Goal: Transaction & Acquisition: Purchase product/service

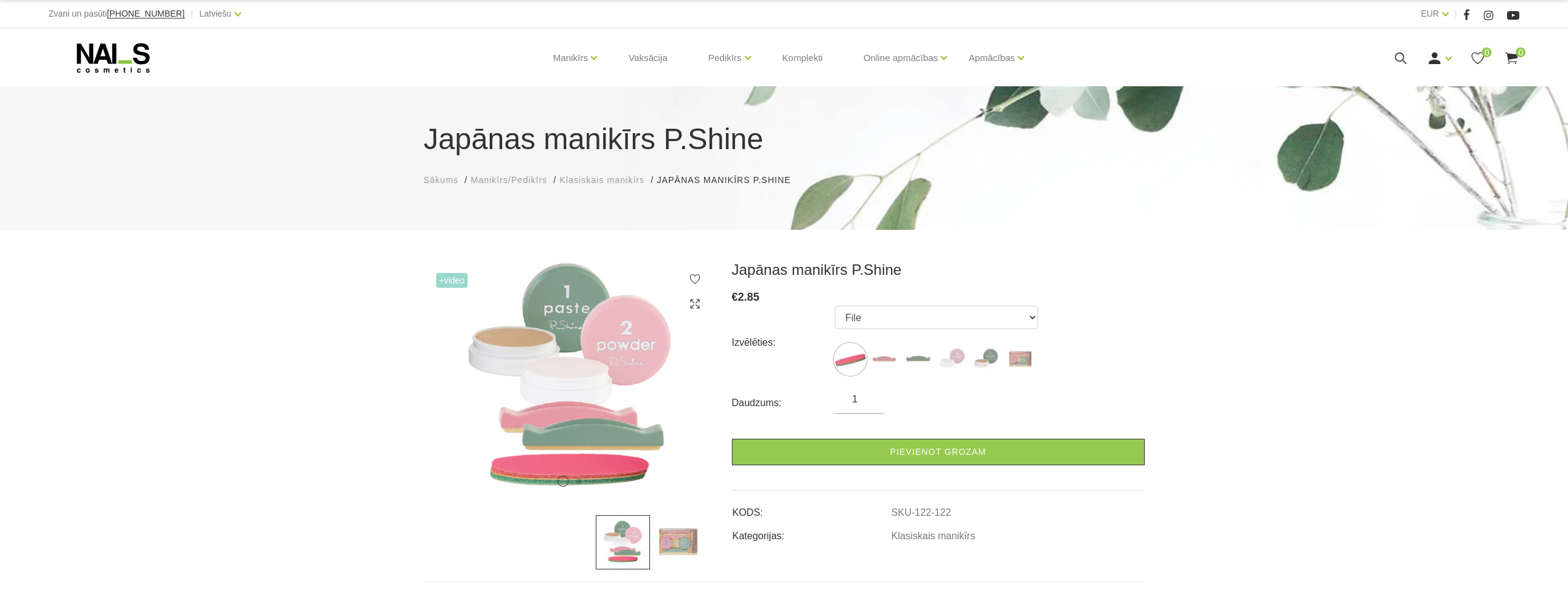
click at [694, 543] on img at bounding box center [677, 543] width 55 height 55
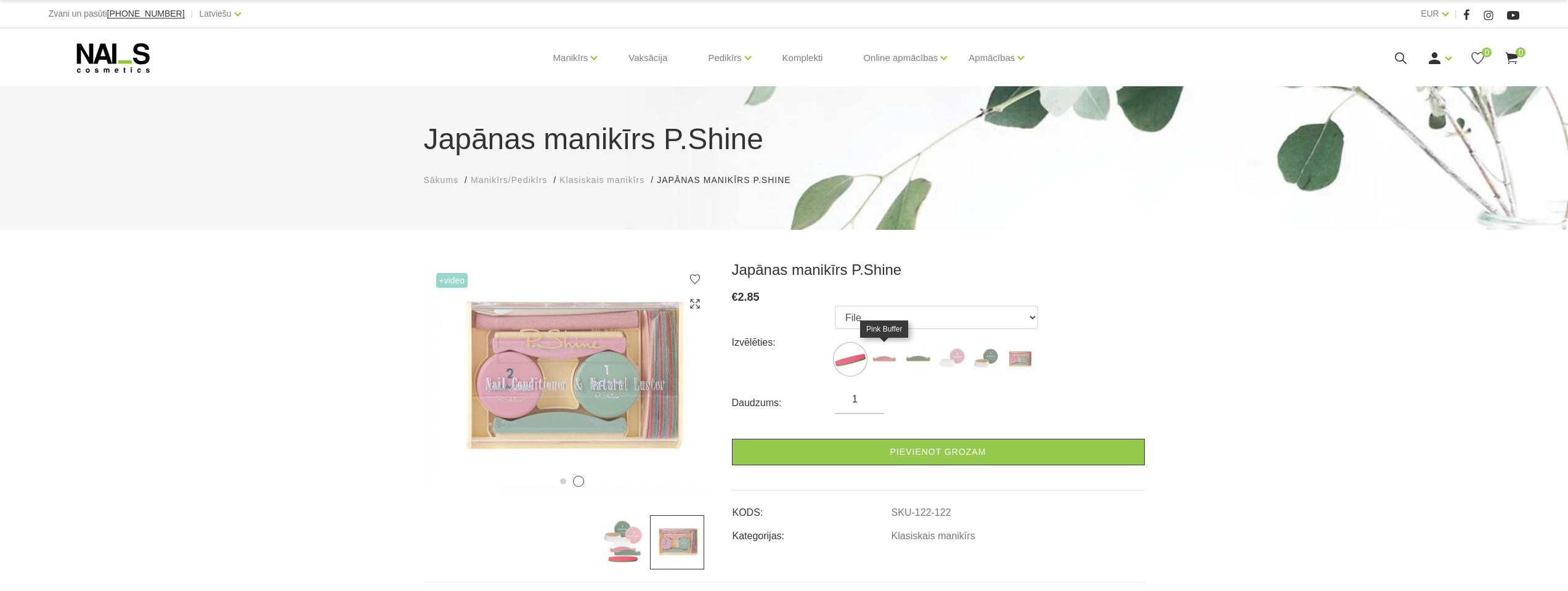
click at [881, 358] on img at bounding box center [885, 359] width 31 height 31
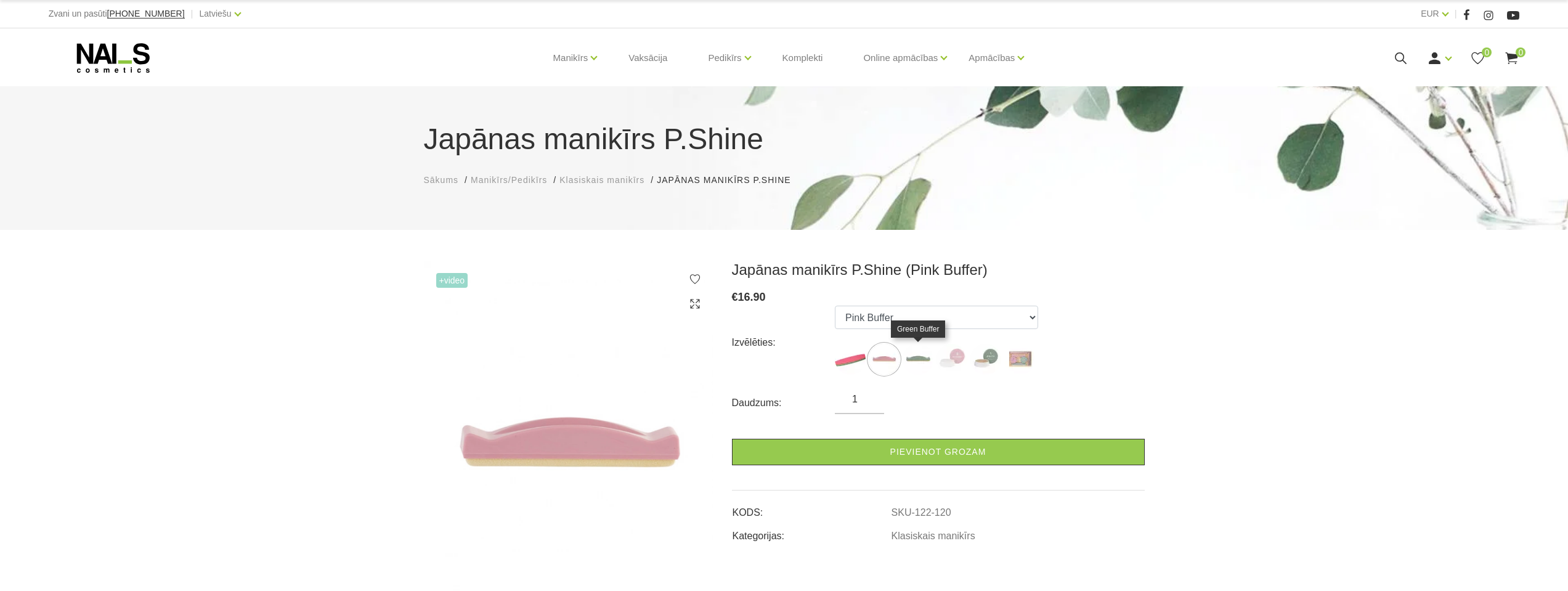
click at [911, 359] on img at bounding box center [918, 359] width 31 height 31
click at [948, 359] on img at bounding box center [952, 359] width 31 height 31
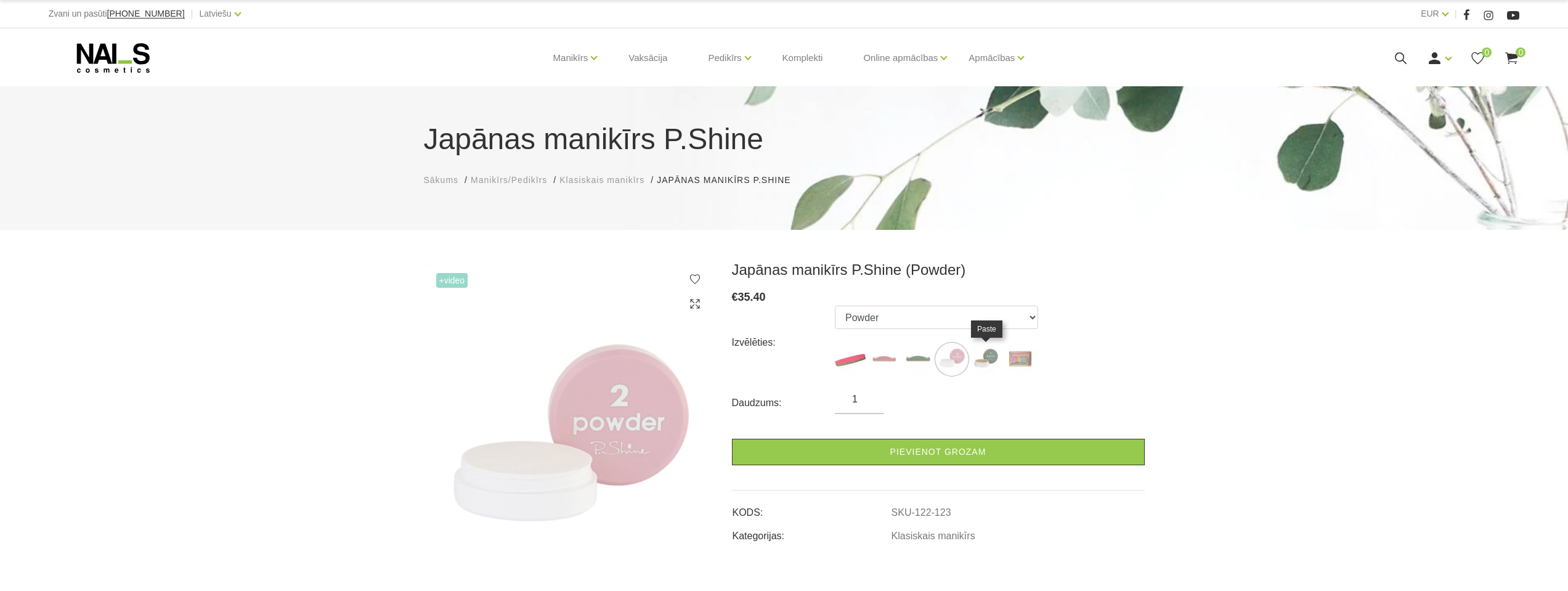
click at [984, 359] on img at bounding box center [986, 359] width 31 height 31
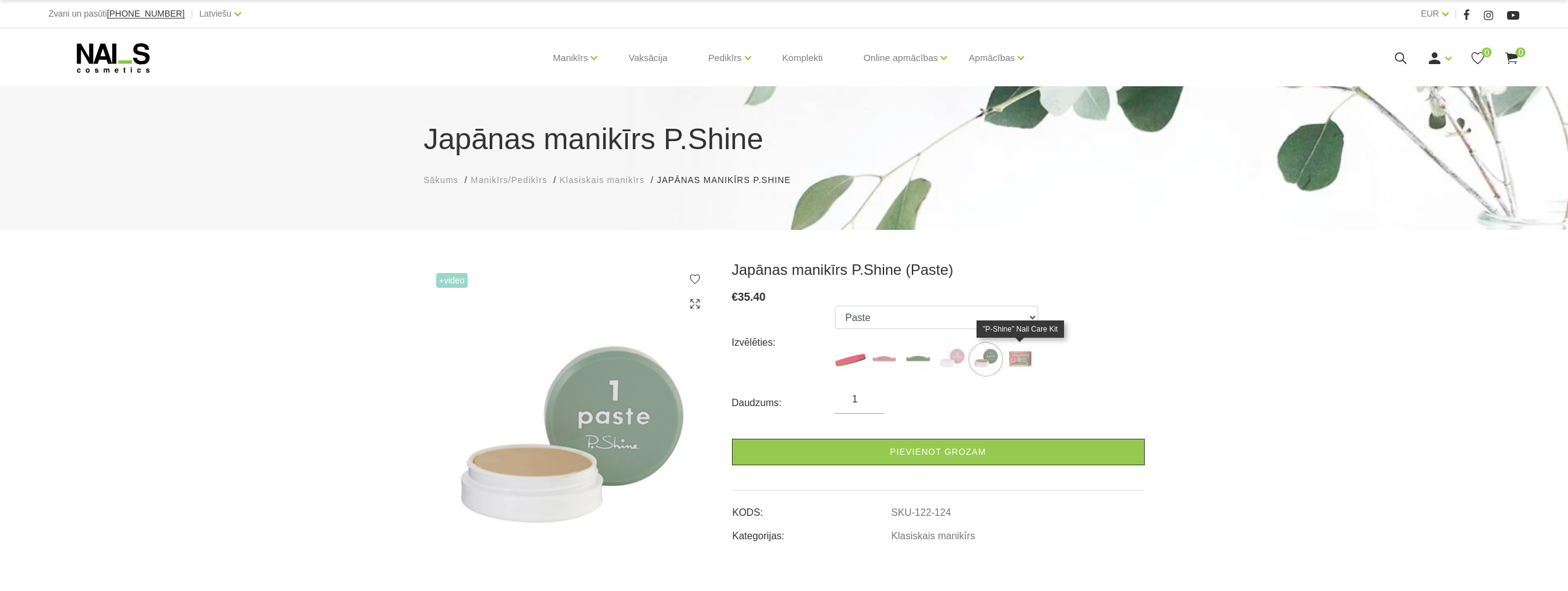
click at [1016, 359] on img at bounding box center [1020, 359] width 31 height 31
select select "127"
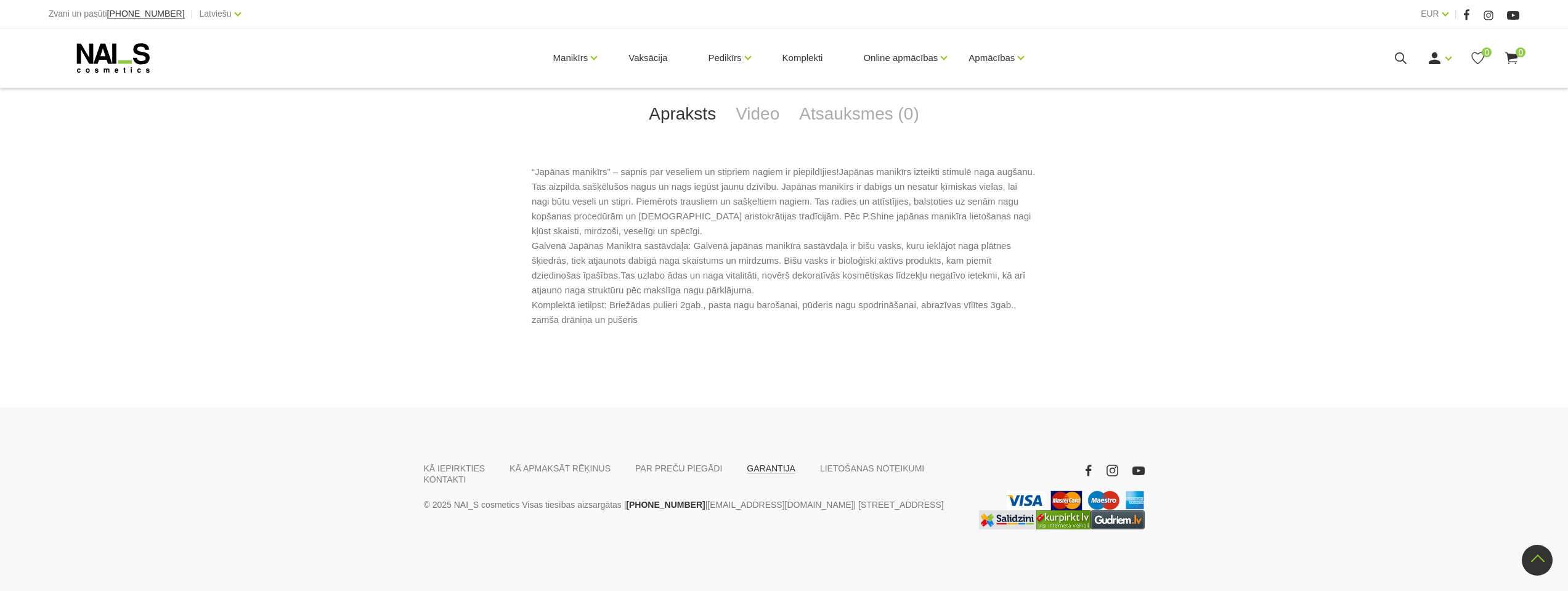
scroll to position [660, 0]
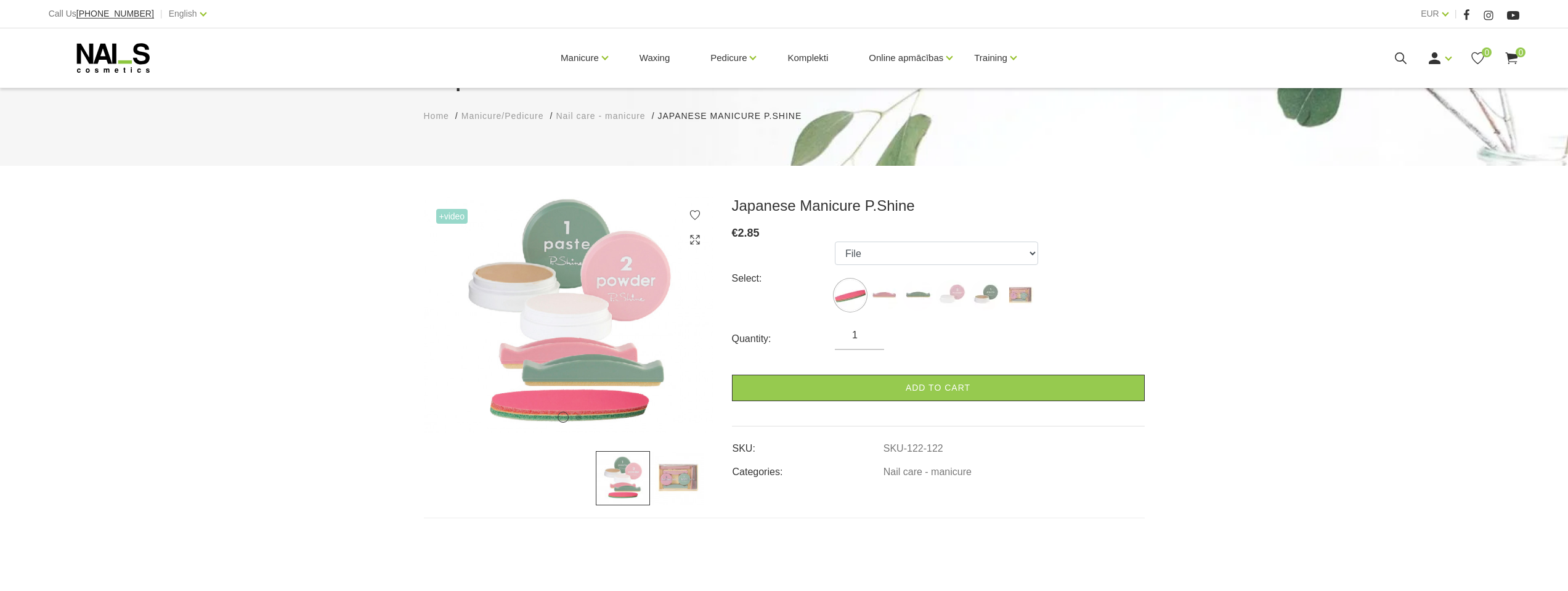
scroll to position [123, 0]
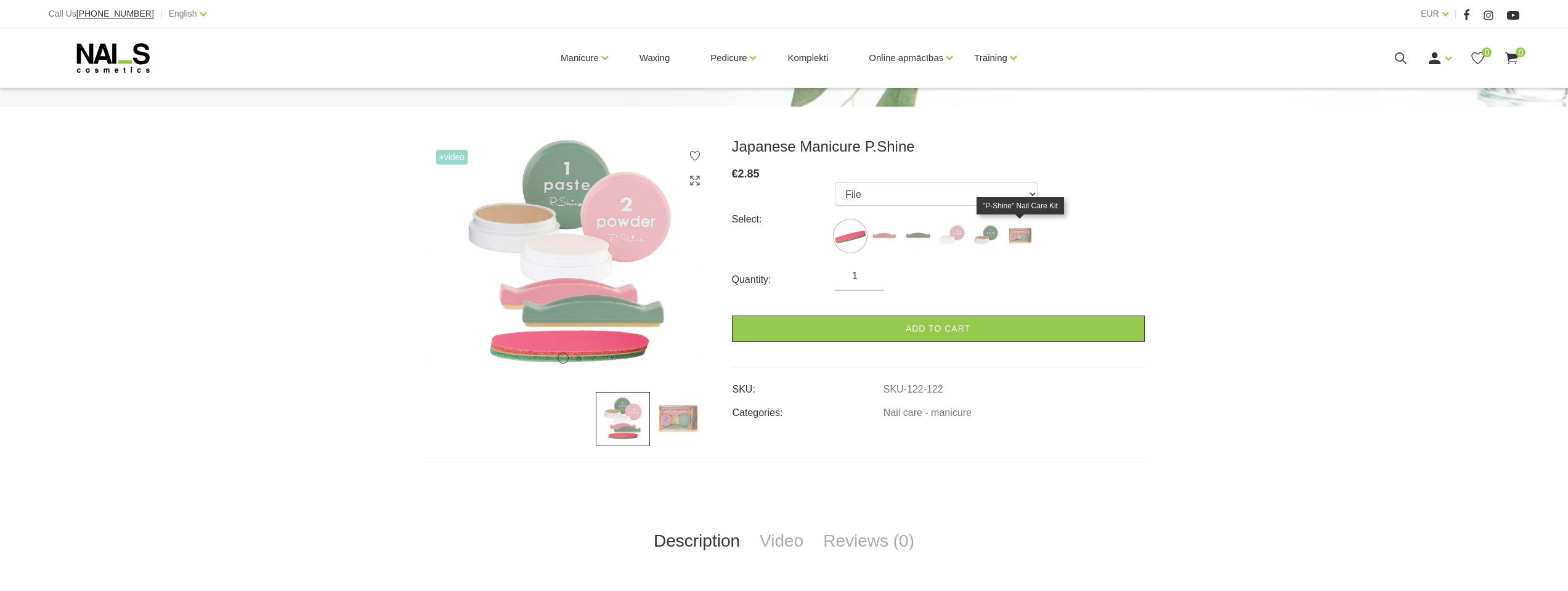
click at [1014, 242] on img at bounding box center [1020, 236] width 31 height 31
select select "127"
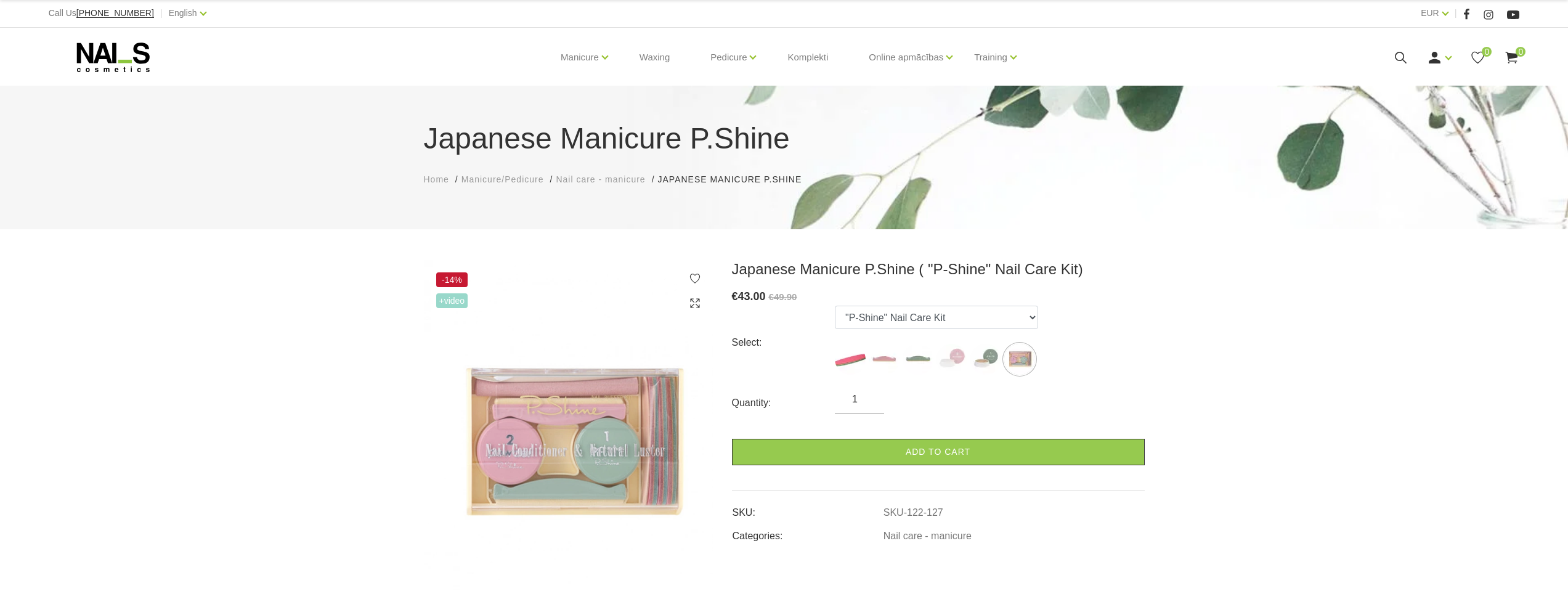
scroll to position [0, 0]
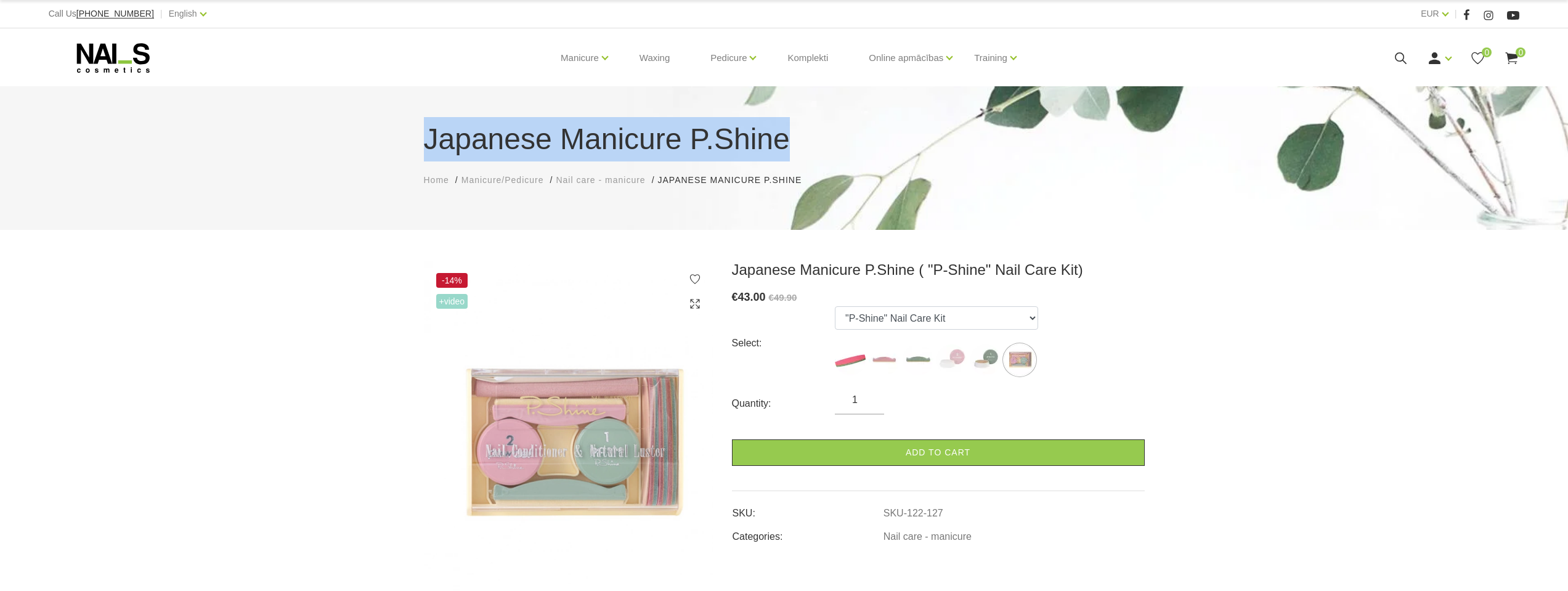
drag, startPoint x: 417, startPoint y: 137, endPoint x: 747, endPoint y: 139, distance: 330.0
click at [820, 137] on div "Japanese Manicure P.Shine Home Manicure/Pedicure Nail care - manicure Japanese …" at bounding box center [784, 151] width 740 height 69
